Goal: Information Seeking & Learning: Compare options

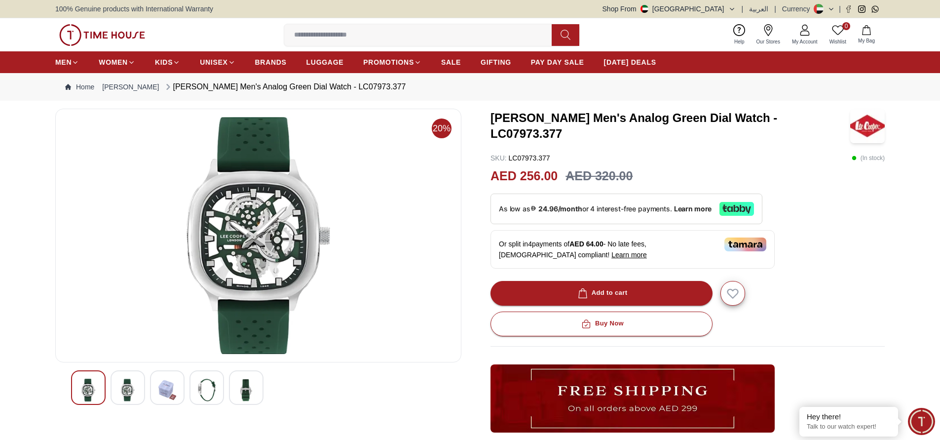
click at [409, 35] on input at bounding box center [421, 35] width 275 height 20
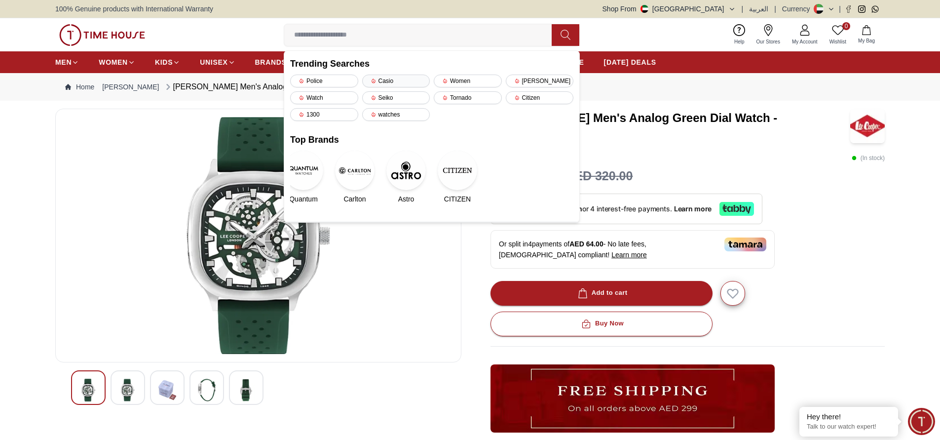
click at [400, 83] on div "Casio" at bounding box center [396, 80] width 68 height 13
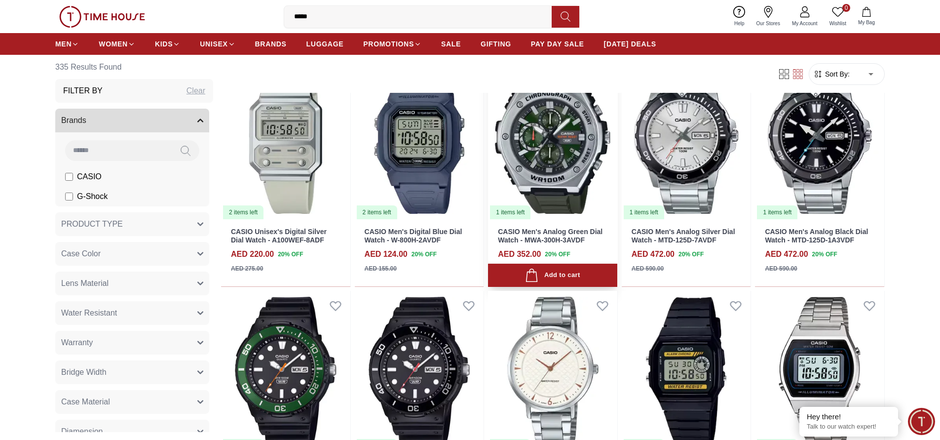
scroll to position [621, 0]
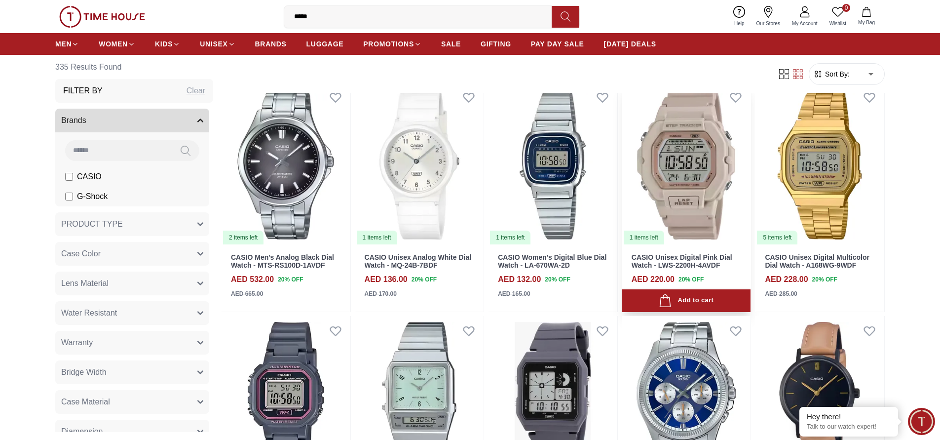
scroll to position [1486, 0]
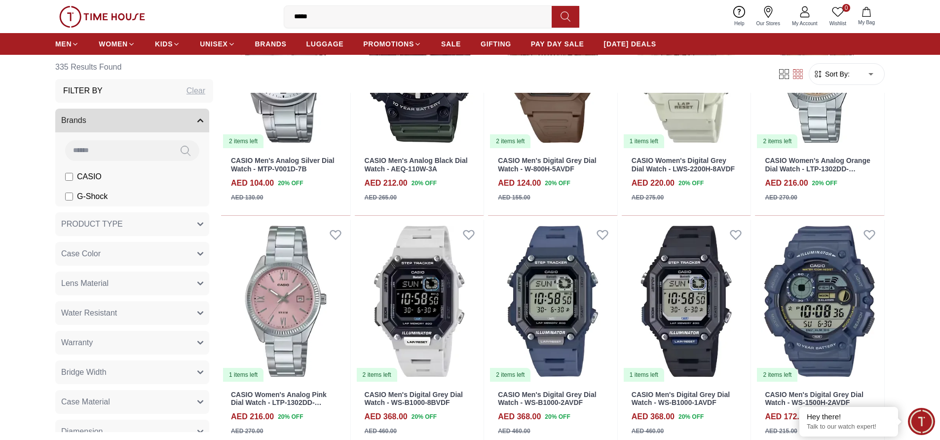
scroll to position [2043, 0]
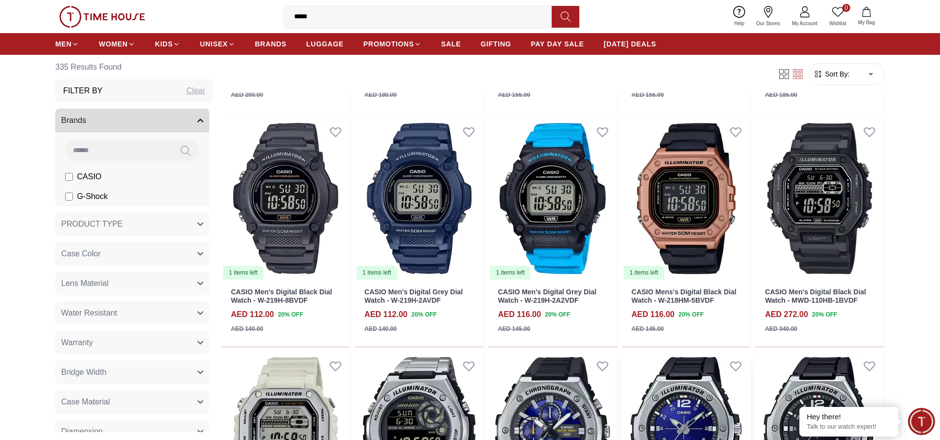
scroll to position [2858, 0]
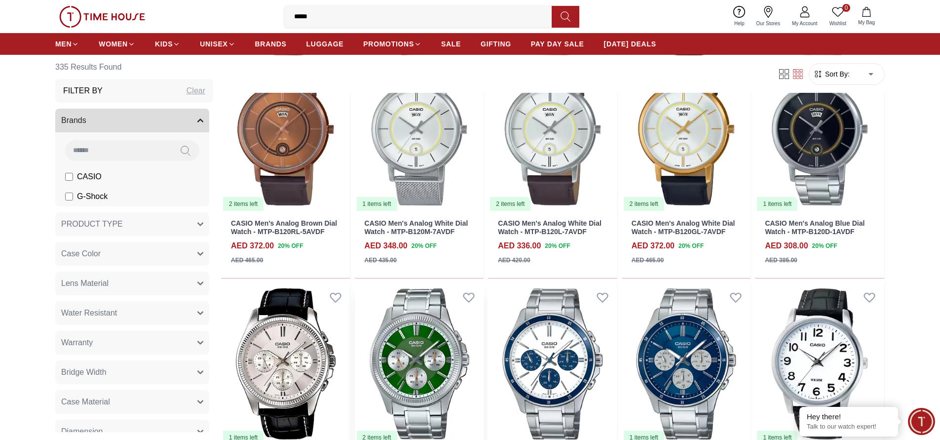
scroll to position [4439, 0]
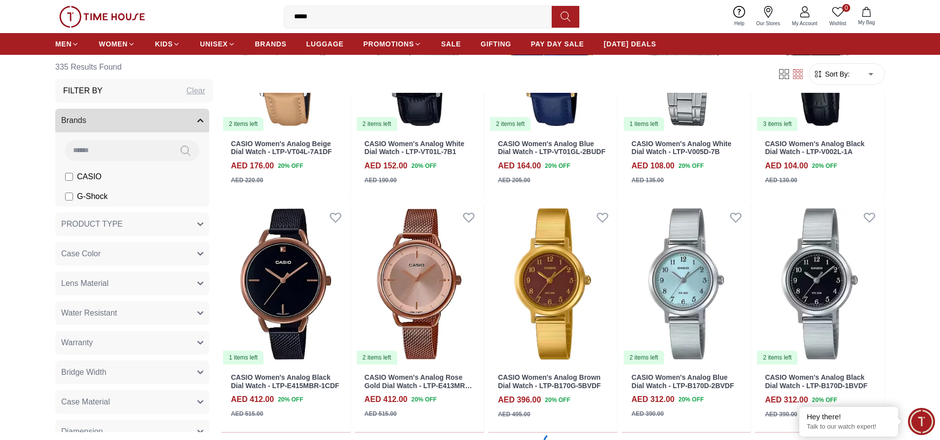
scroll to position [5334, 0]
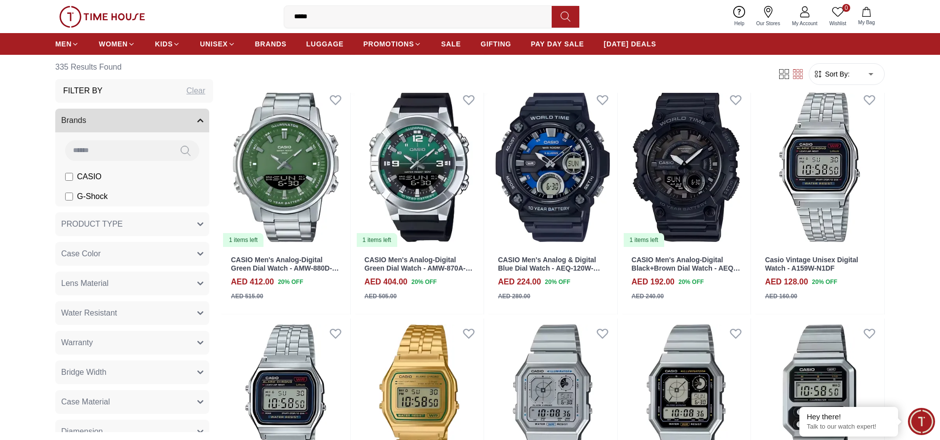
scroll to position [6293, 0]
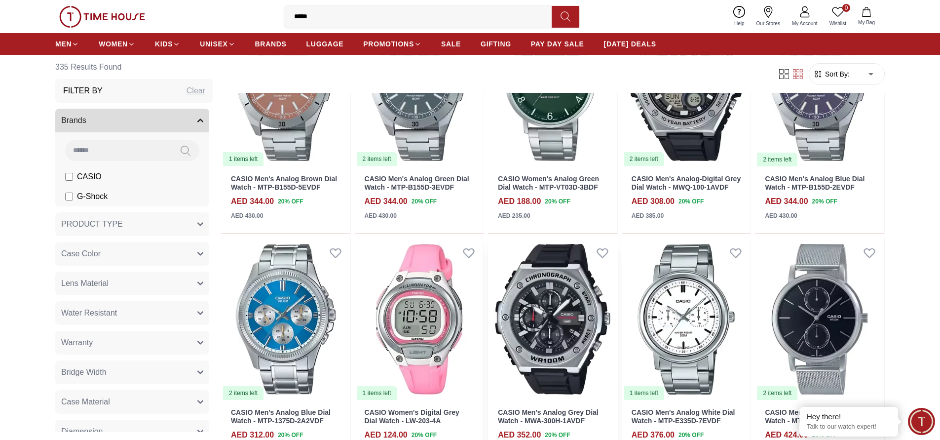
scroll to position [7170, 0]
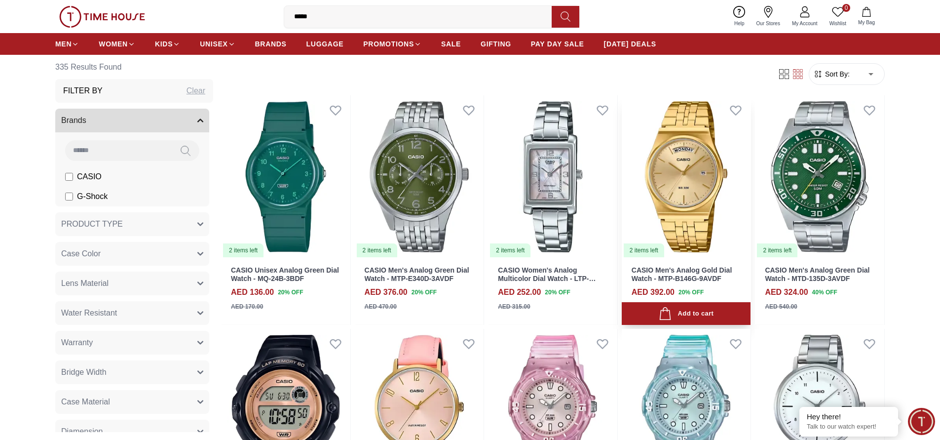
scroll to position [7554, 0]
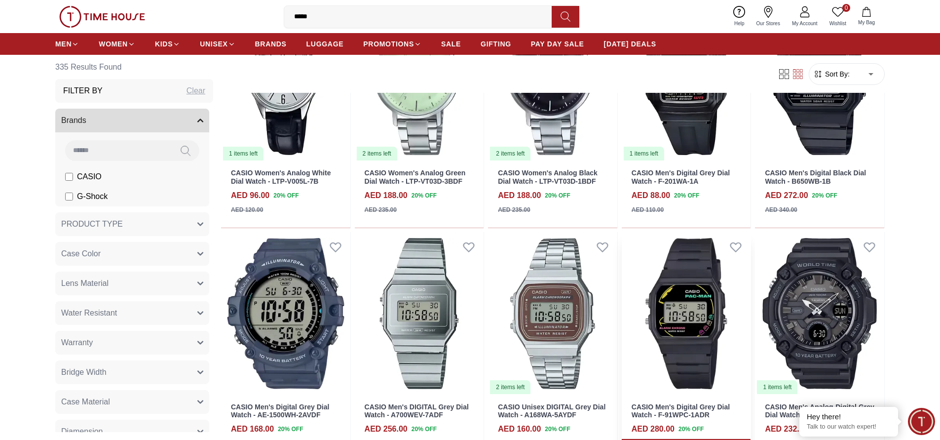
scroll to position [8127, 0]
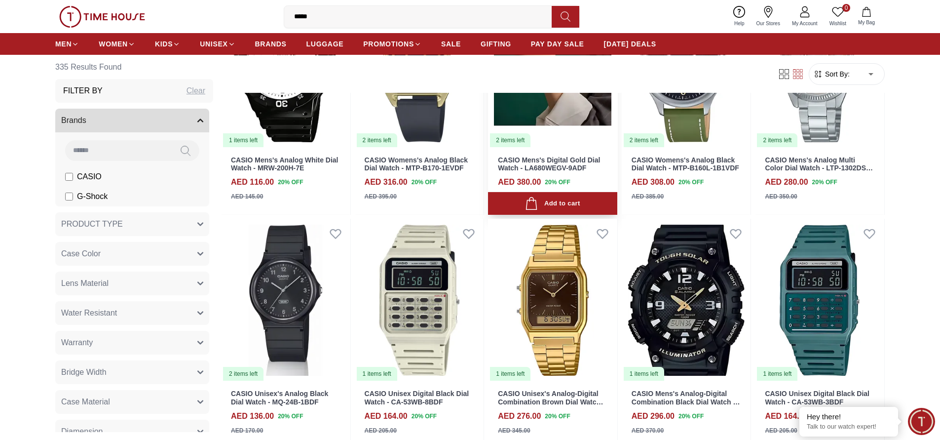
scroll to position [10151, 0]
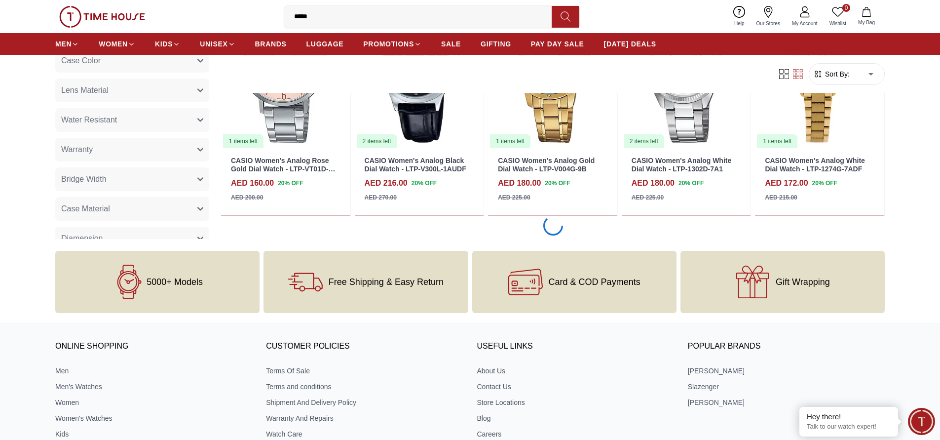
scroll to position [11151, 0]
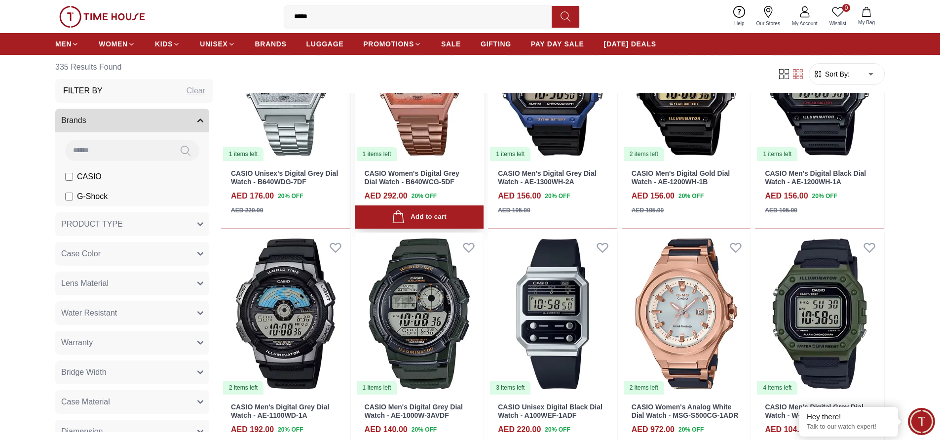
scroll to position [11839, 0]
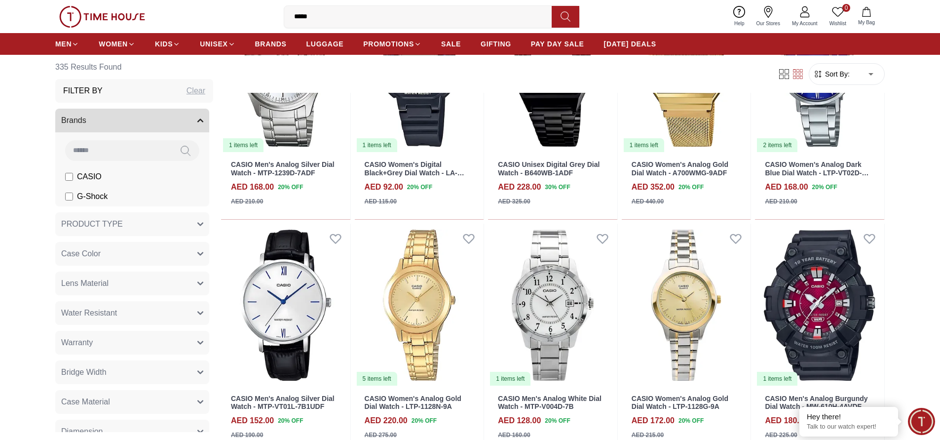
scroll to position [12943, 0]
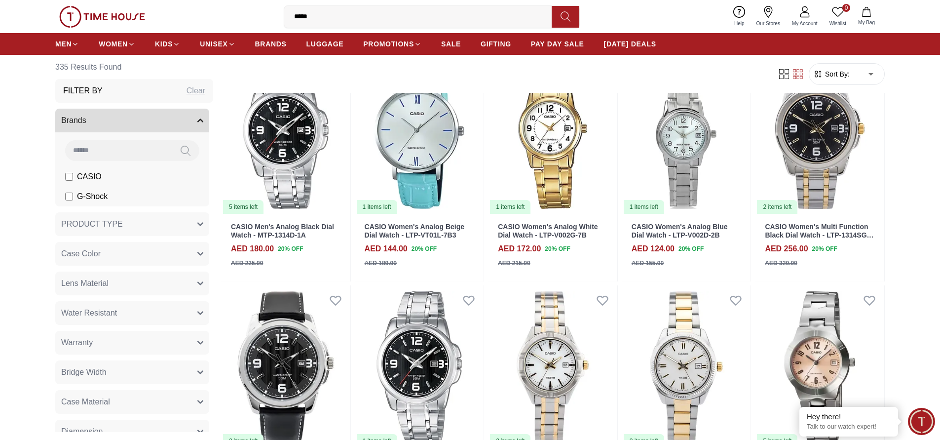
scroll to position [14647, 0]
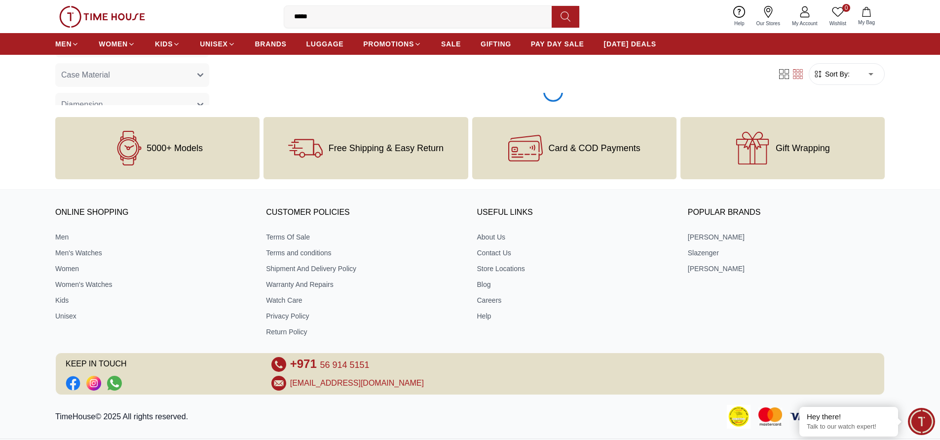
scroll to position [14651, 0]
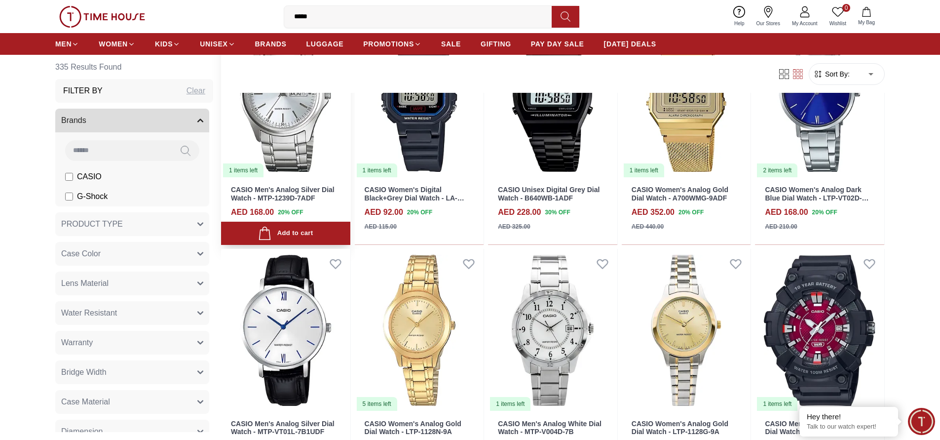
scroll to position [12592, 0]
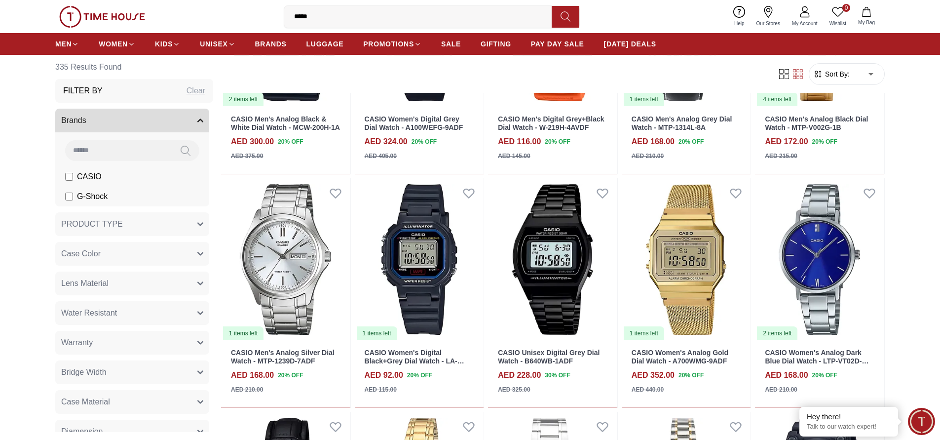
click at [369, 21] on input "*****" at bounding box center [421, 17] width 275 height 20
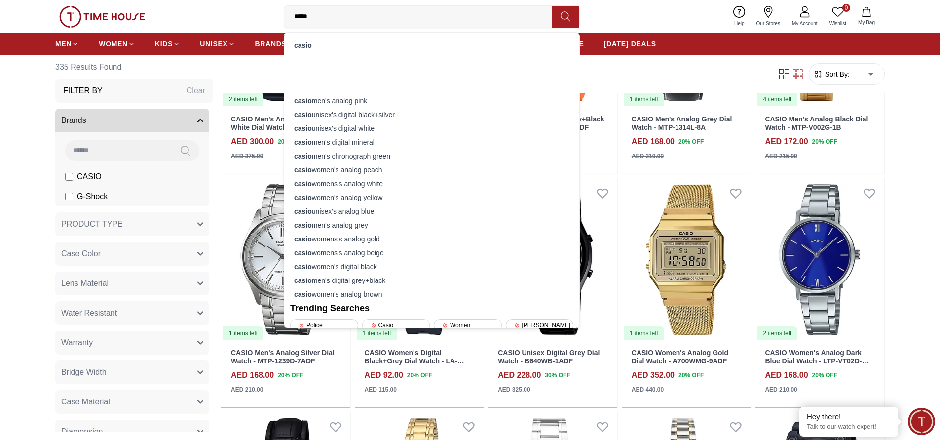
click at [542, 15] on input "*****" at bounding box center [421, 17] width 275 height 20
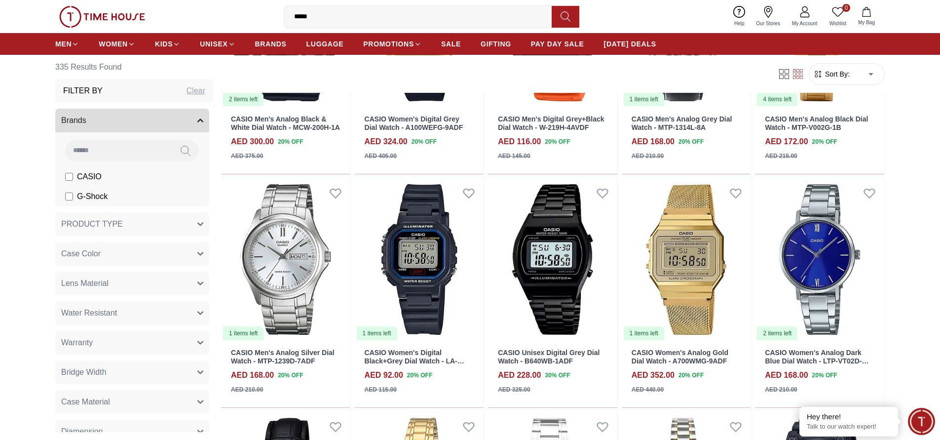
drag, startPoint x: 542, startPoint y: 16, endPoint x: 287, endPoint y: 19, distance: 255.1
click at [287, 19] on input "*****" at bounding box center [421, 17] width 275 height 20
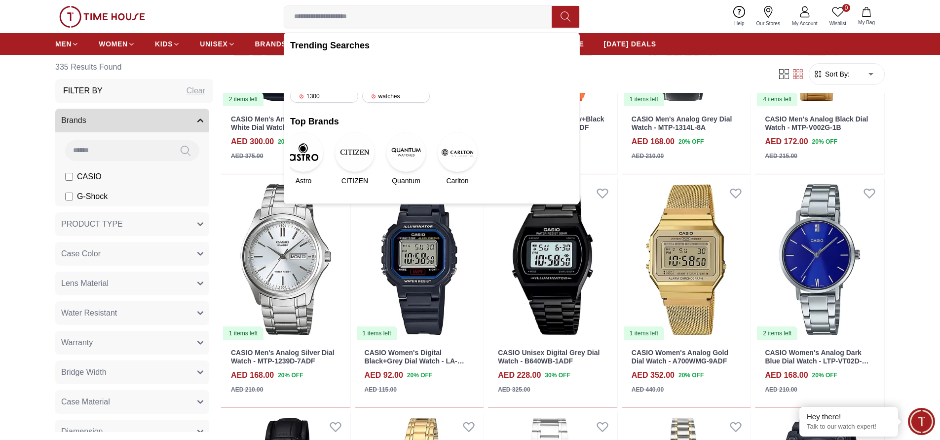
click at [410, 157] on img at bounding box center [405, 151] width 39 height 39
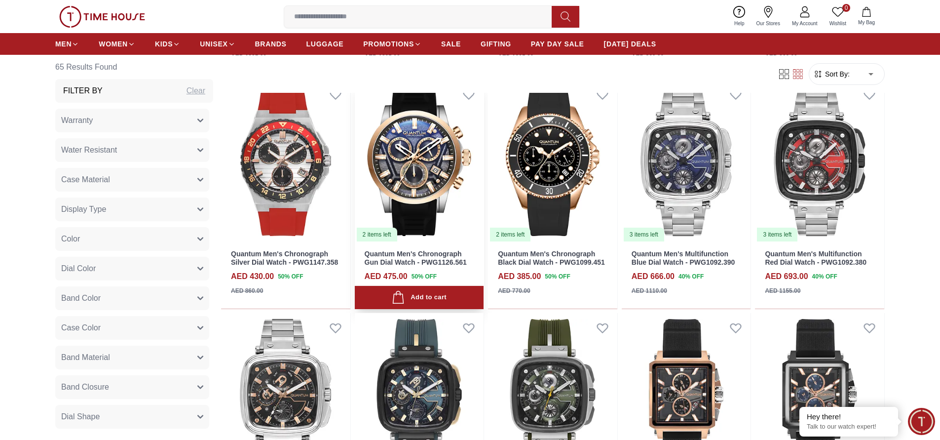
scroll to position [669, 0]
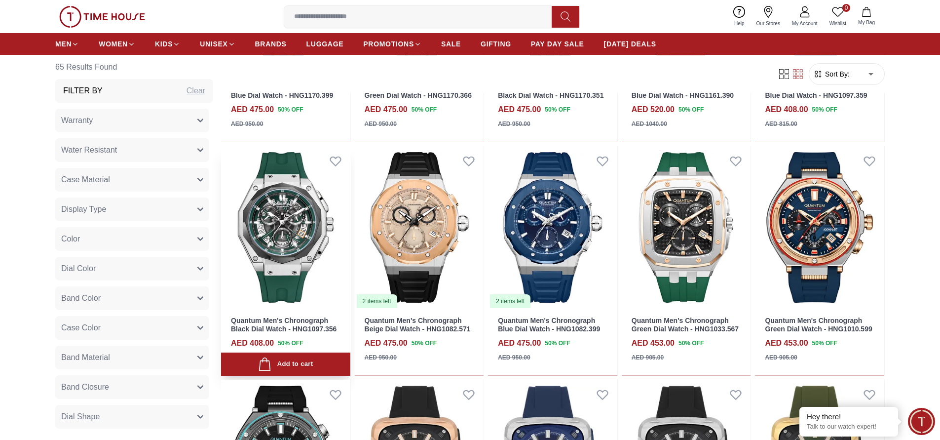
scroll to position [1419, 0]
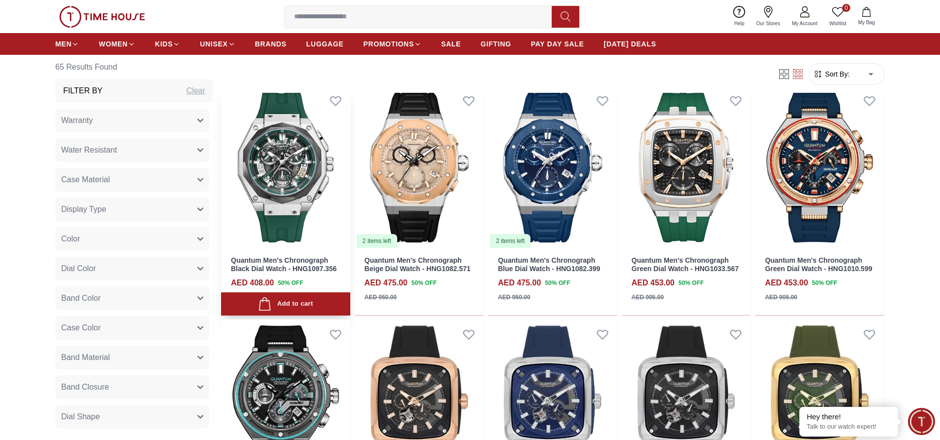
click at [295, 182] on img at bounding box center [285, 167] width 129 height 163
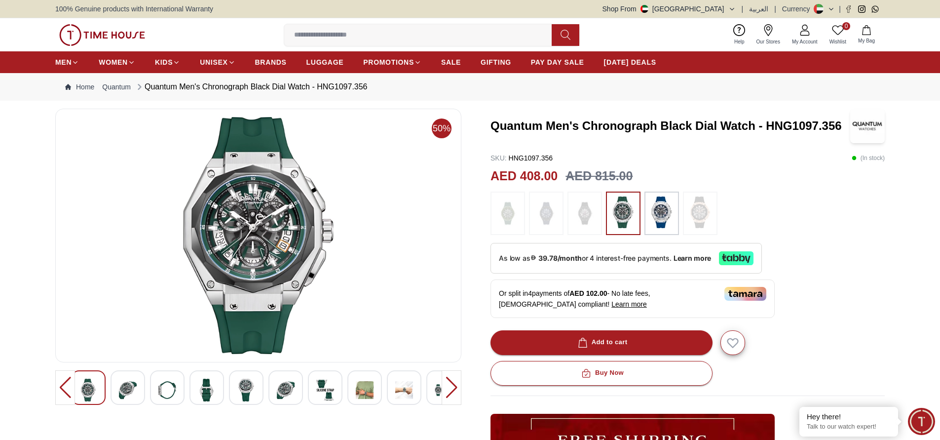
click at [404, 384] on img at bounding box center [404, 389] width 18 height 23
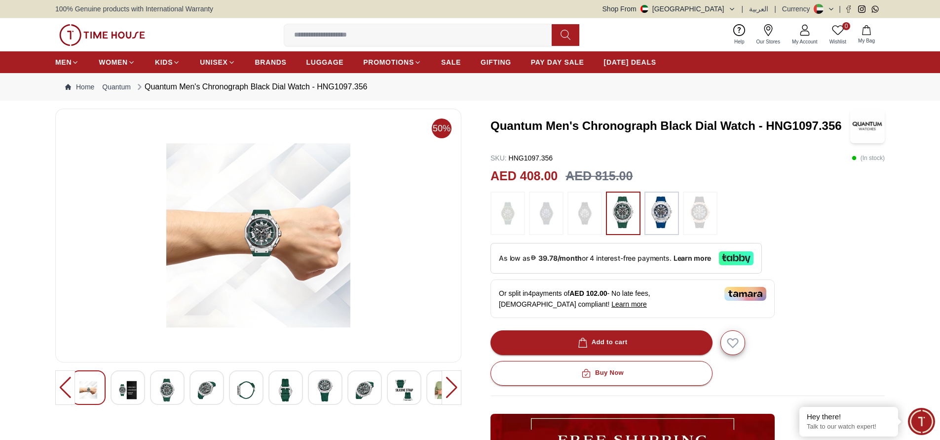
click at [371, 384] on img at bounding box center [365, 389] width 18 height 23
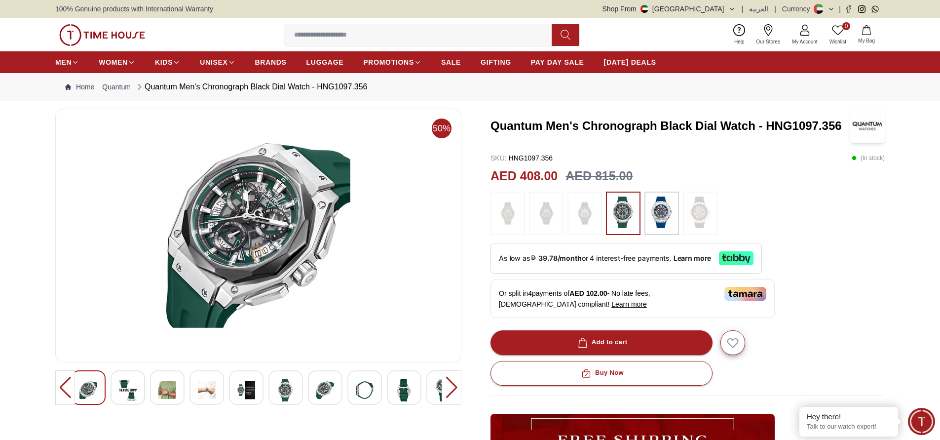
click at [122, 393] on img at bounding box center [128, 389] width 18 height 23
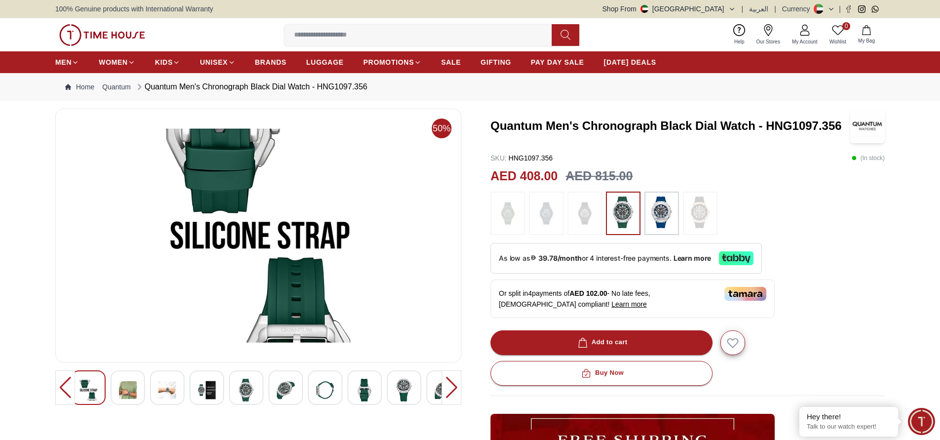
click at [211, 388] on img at bounding box center [207, 389] width 18 height 23
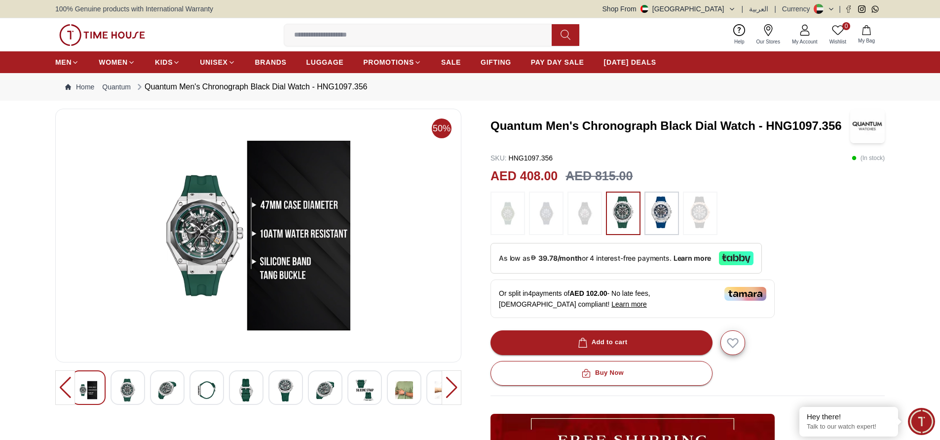
click at [289, 392] on img at bounding box center [286, 389] width 18 height 23
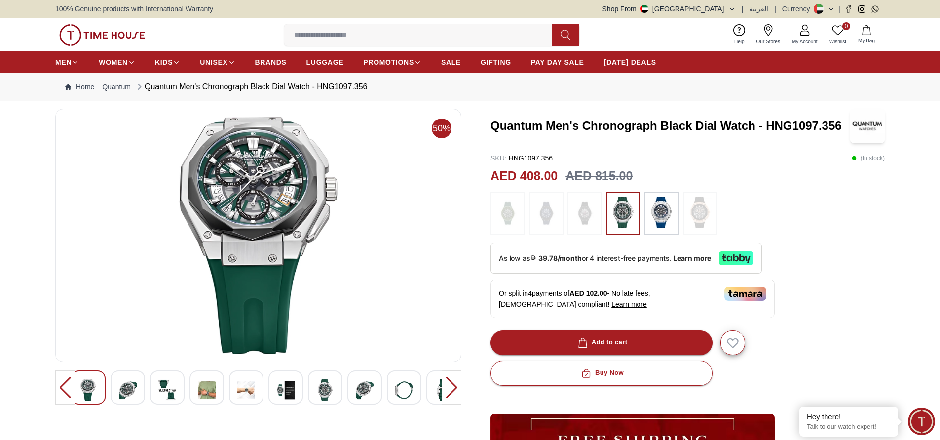
click at [125, 383] on img at bounding box center [128, 389] width 18 height 23
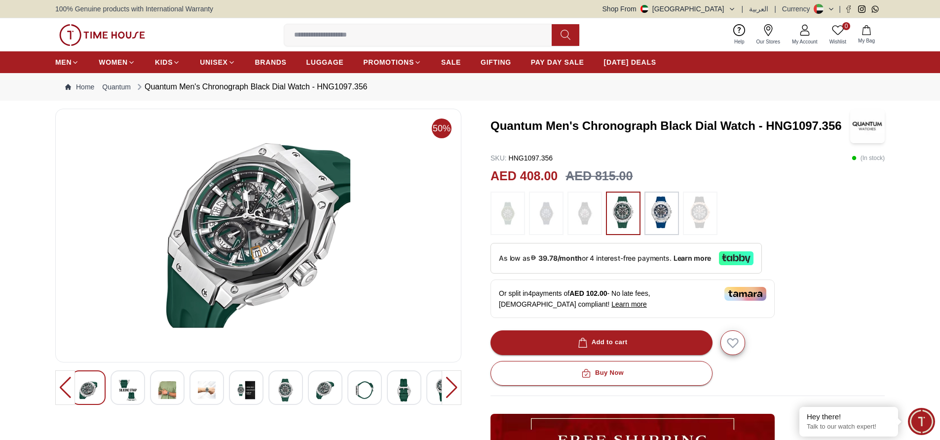
click at [66, 393] on div at bounding box center [65, 387] width 20 height 35
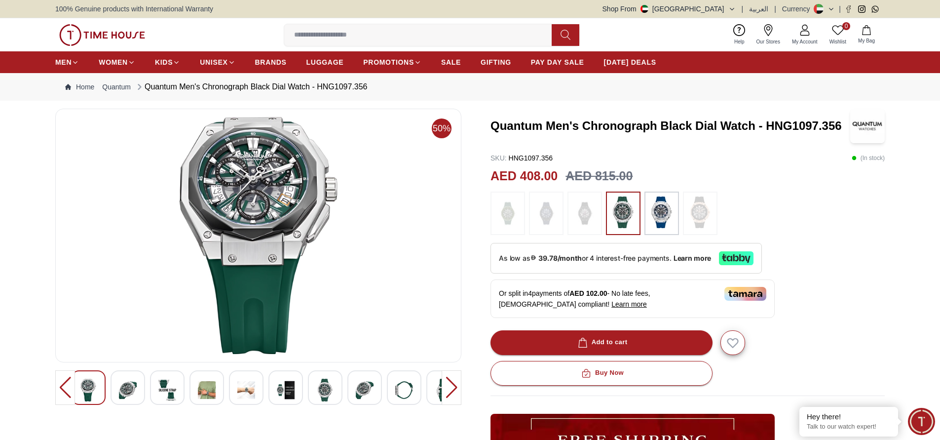
click at [66, 393] on div at bounding box center [65, 387] width 20 height 35
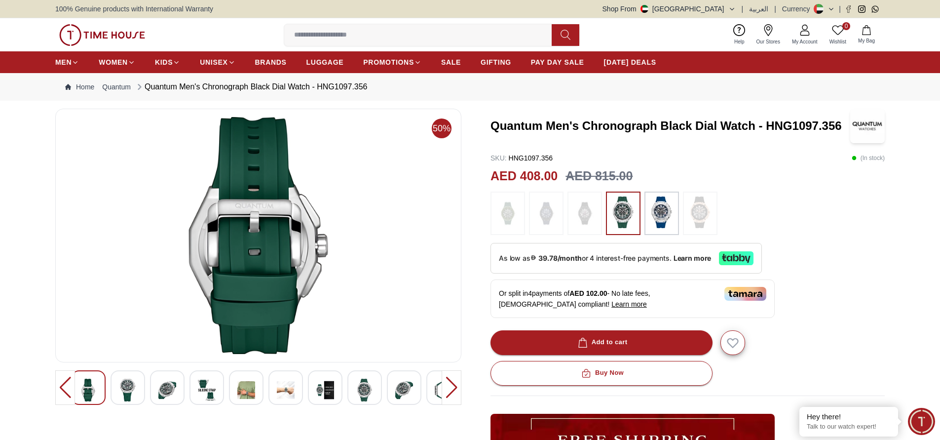
click at [66, 393] on div at bounding box center [65, 387] width 20 height 35
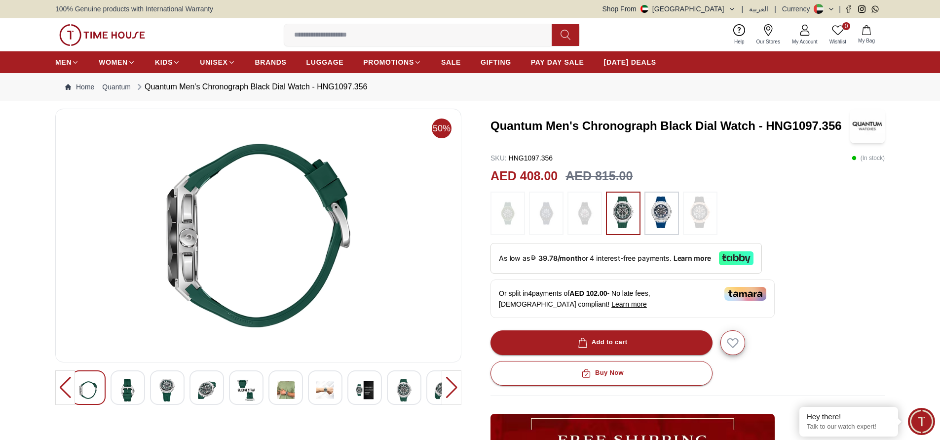
click at [66, 393] on div at bounding box center [65, 387] width 20 height 35
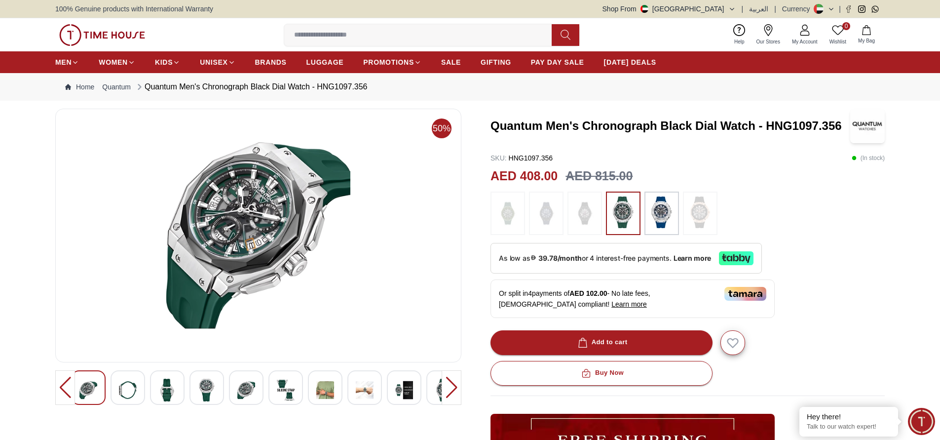
click at [66, 393] on div at bounding box center [65, 387] width 20 height 35
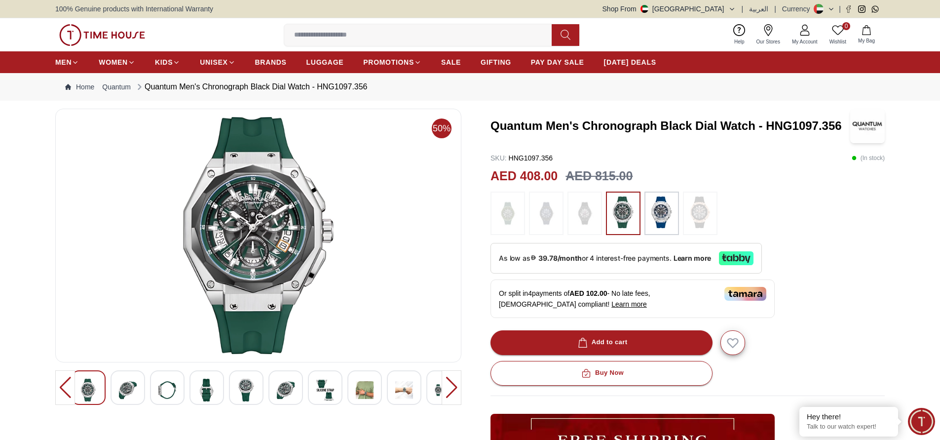
click at [66, 393] on div at bounding box center [65, 387] width 20 height 35
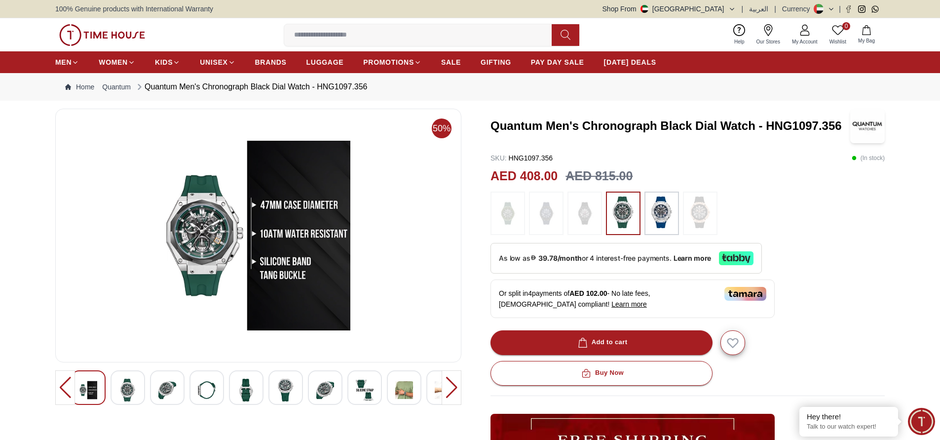
click at [66, 393] on div at bounding box center [65, 387] width 20 height 35
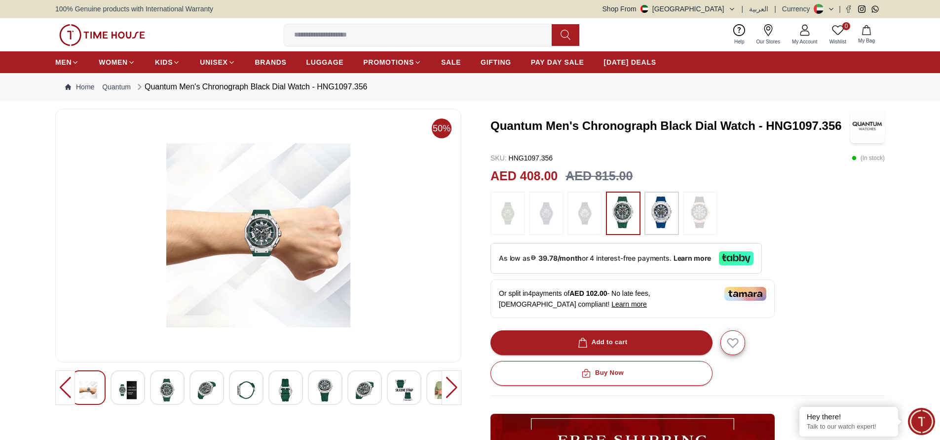
click at [66, 393] on div at bounding box center [65, 387] width 20 height 35
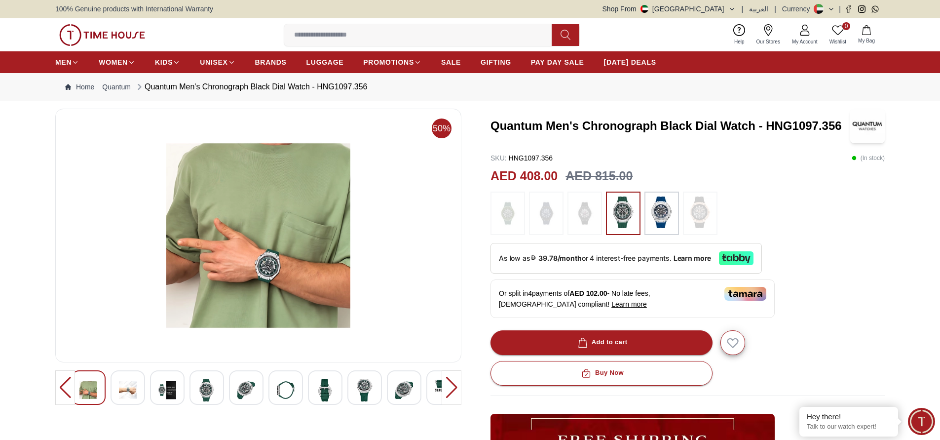
click at [66, 393] on div at bounding box center [65, 387] width 20 height 35
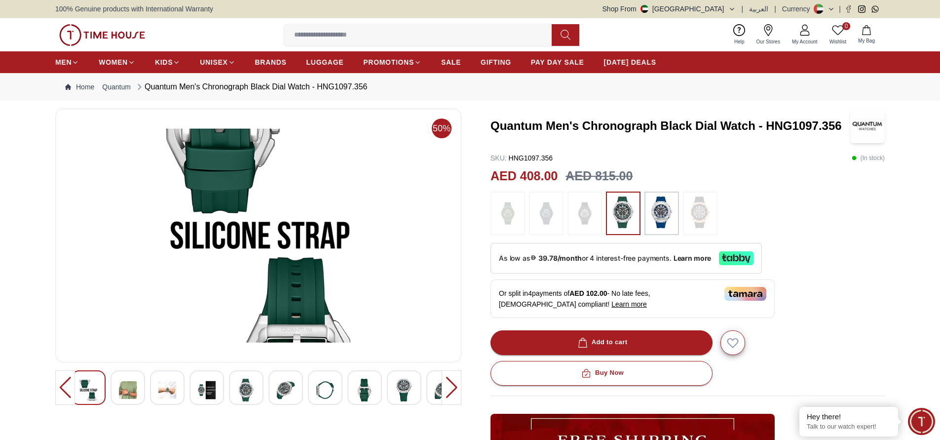
click at [247, 379] on img at bounding box center [246, 389] width 18 height 23
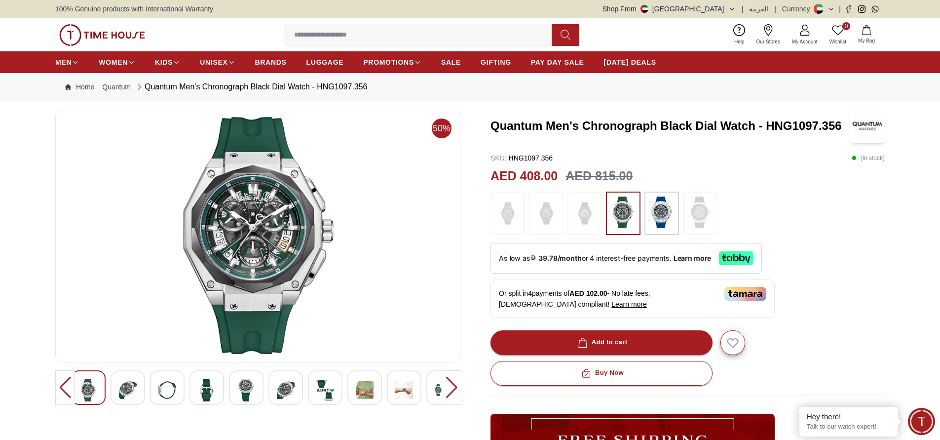
click at [260, 238] on img at bounding box center [258, 235] width 389 height 237
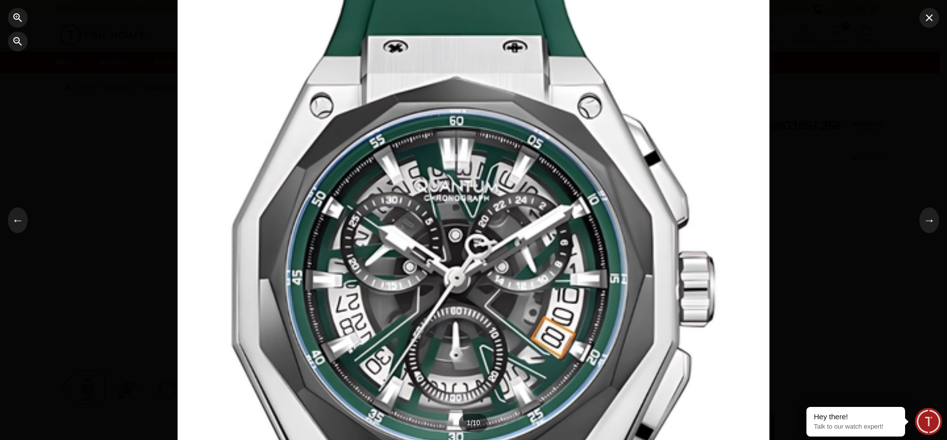
click at [377, 250] on div at bounding box center [474, 220] width 592 height 594
click at [928, 16] on icon "button" at bounding box center [929, 17] width 7 height 7
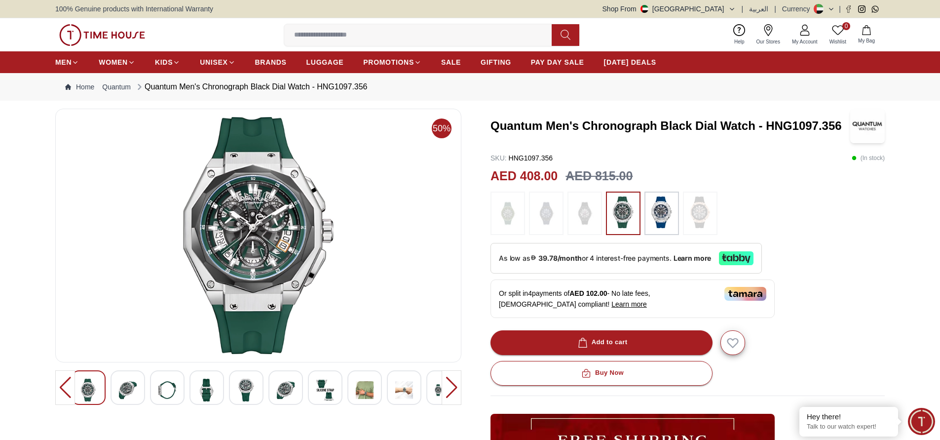
click at [402, 36] on input at bounding box center [421, 35] width 275 height 20
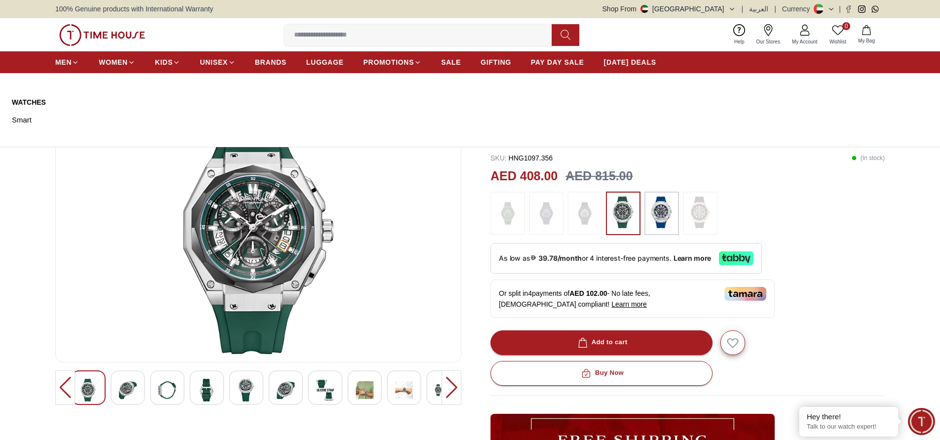
click at [194, 60] on ul "MEN WOMEN KIDS UNISEX BRANDS LUGGAGE PROMOTIONS SALE GIFTING PAY DAY SALE [DATE…" at bounding box center [355, 62] width 601 height 18
click at [212, 61] on span "UNISEX" at bounding box center [214, 62] width 28 height 10
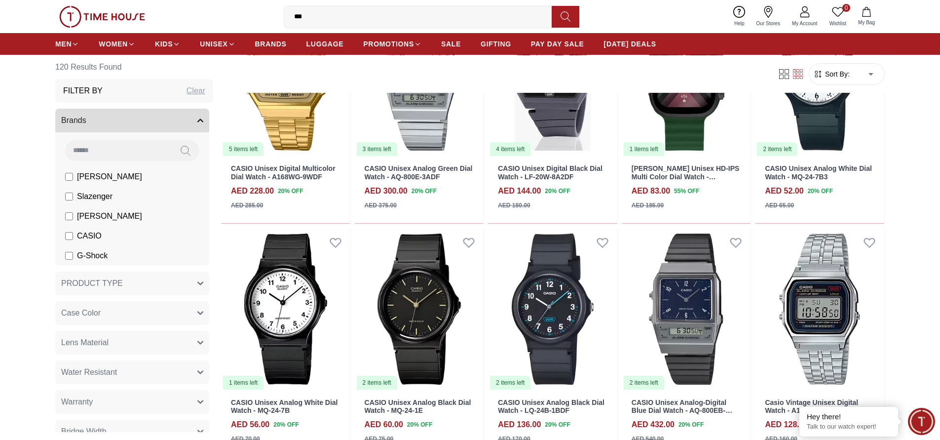
scroll to position [658, 0]
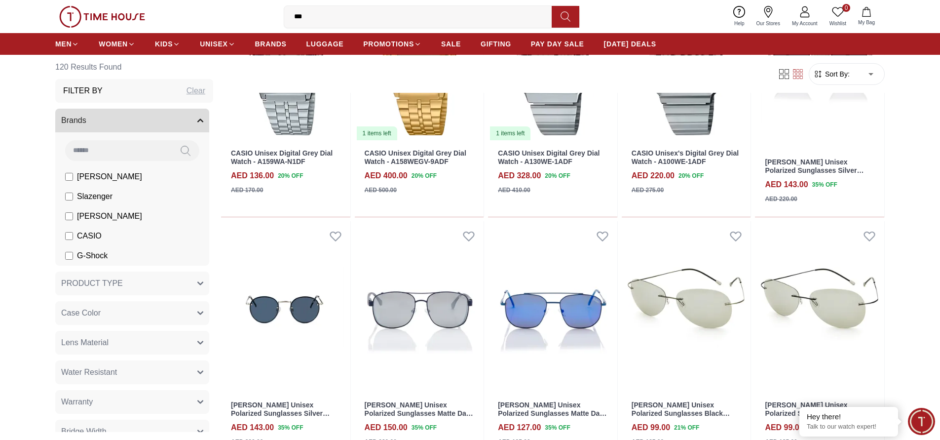
scroll to position [998, 0]
